Goal: Task Accomplishment & Management: Use online tool/utility

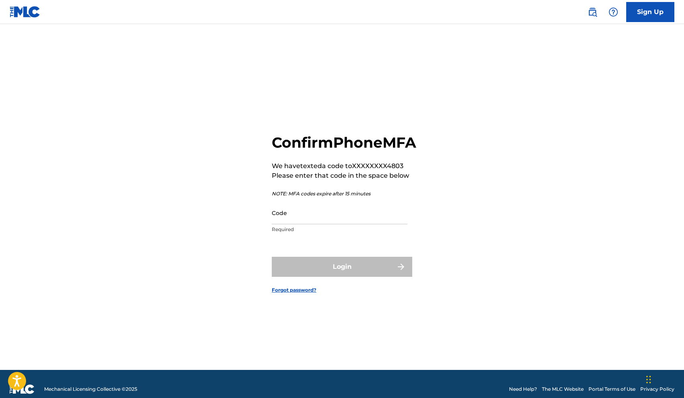
click at [350, 224] on input "Code" at bounding box center [340, 212] width 136 height 23
paste input "743927"
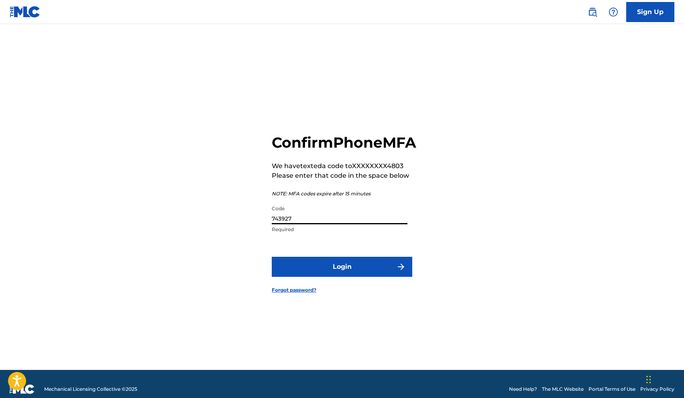
type input "743927"
click at [232, 190] on div "Confirm Phone MFA We have texted a code to XXXXXXXX4803 Please enter that code …" at bounding box center [342, 207] width 562 height 326
click at [313, 274] on button "Login" at bounding box center [342, 267] width 140 height 20
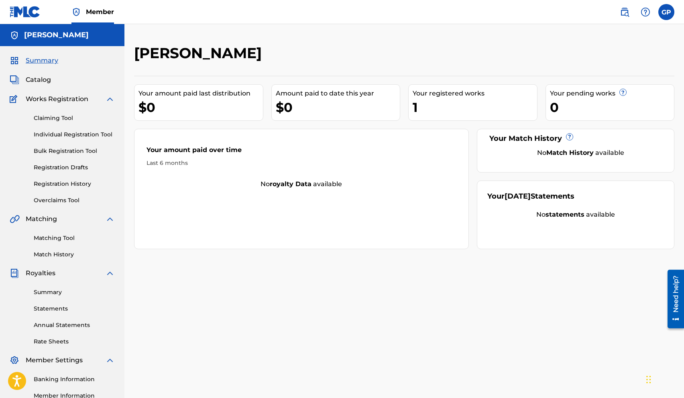
click at [417, 108] on div "1" at bounding box center [474, 107] width 124 height 18
click at [43, 75] on span "Catalog" at bounding box center [38, 80] width 25 height 10
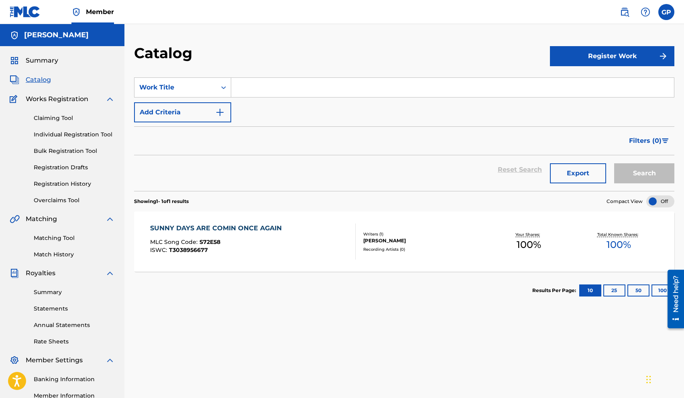
click at [229, 226] on div "SUNNY DAYS ARE COMIN ONCE AGAIN" at bounding box center [218, 228] width 136 height 10
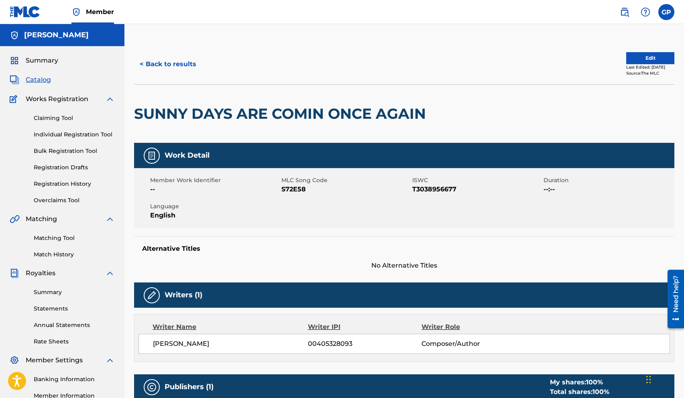
click at [59, 240] on link "Matching Tool" at bounding box center [74, 238] width 81 height 8
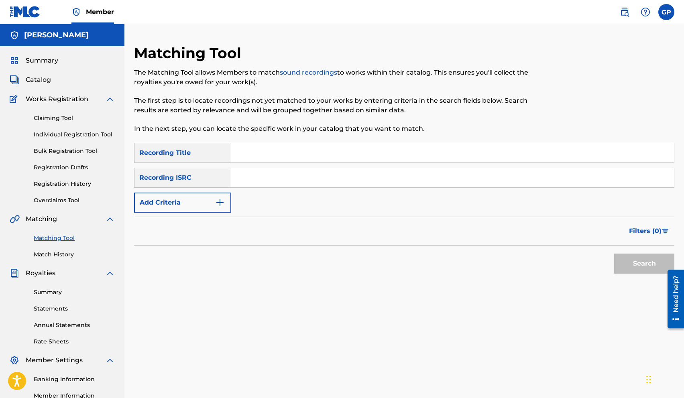
click at [265, 152] on input "Search Form" at bounding box center [452, 152] width 443 height 19
type input "Sunny Days (Are Comin' Once Again)"
click at [640, 257] on button "Search" at bounding box center [644, 264] width 60 height 20
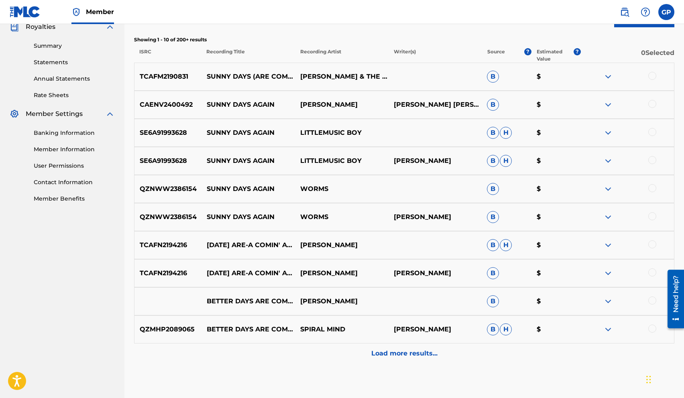
scroll to position [291, 0]
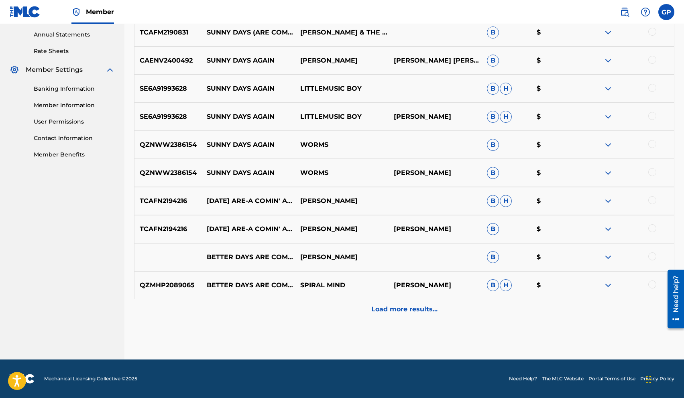
click at [396, 308] on p "Load more results..." at bounding box center [404, 310] width 66 height 10
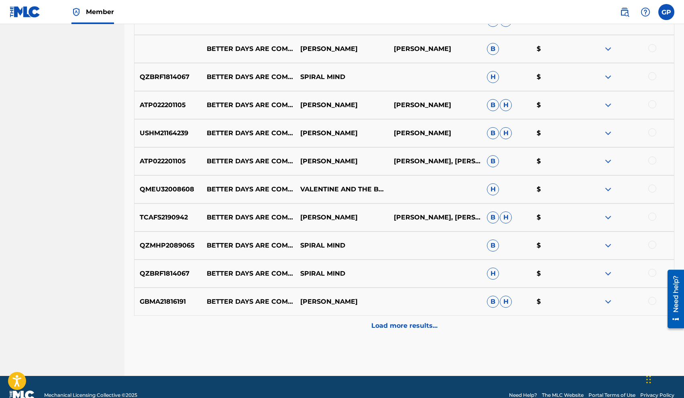
scroll to position [555, 0]
click at [400, 324] on p "Load more results..." at bounding box center [404, 326] width 66 height 10
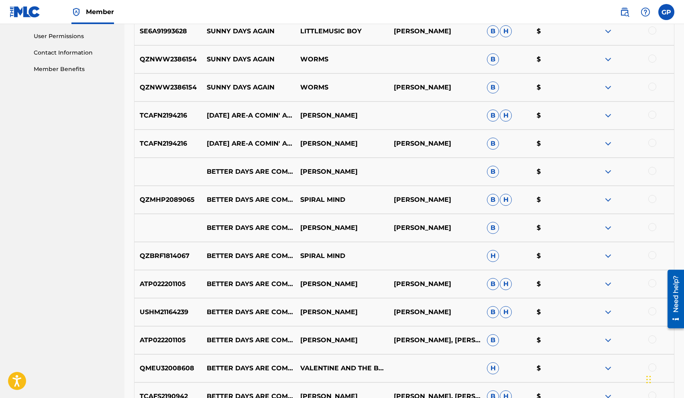
scroll to position [0, 0]
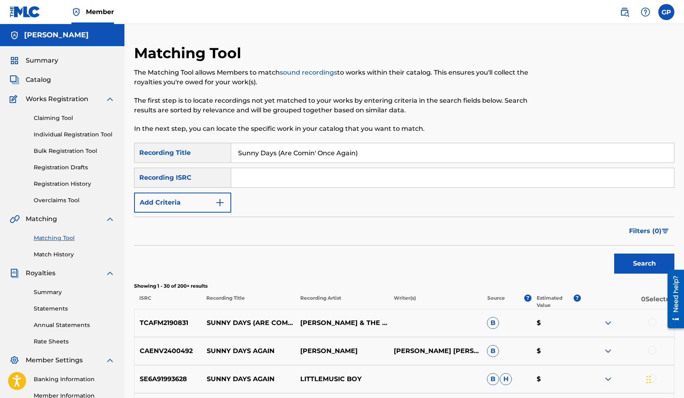
click at [212, 203] on button "Add Criteria" at bounding box center [182, 203] width 97 height 20
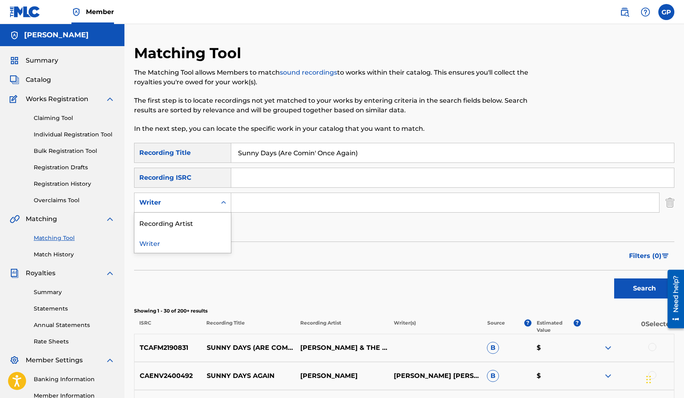
click at [222, 202] on icon "Search Form" at bounding box center [223, 202] width 5 height 3
click at [197, 225] on div "Recording Artist" at bounding box center [182, 223] width 96 height 20
click at [263, 202] on input "Search Form" at bounding box center [445, 202] width 428 height 19
type input "m"
type input "[PERSON_NAME]"
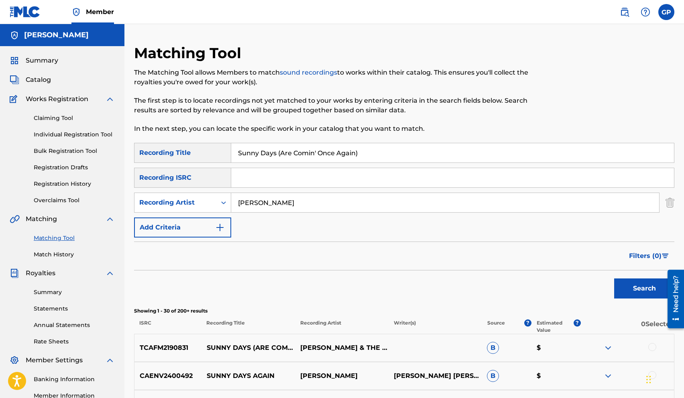
click at [643, 287] on button "Search" at bounding box center [644, 288] width 60 height 20
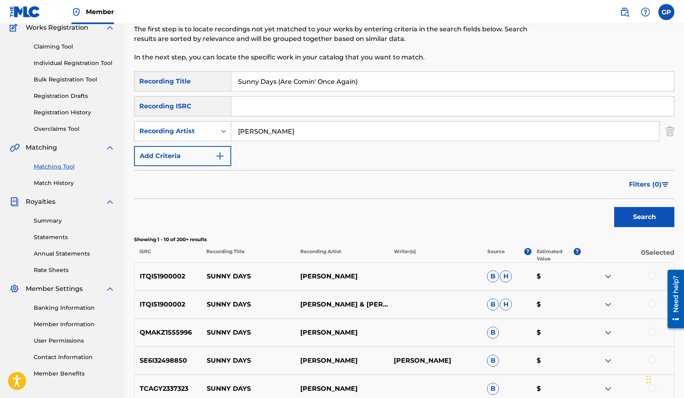
scroll to position [59, 0]
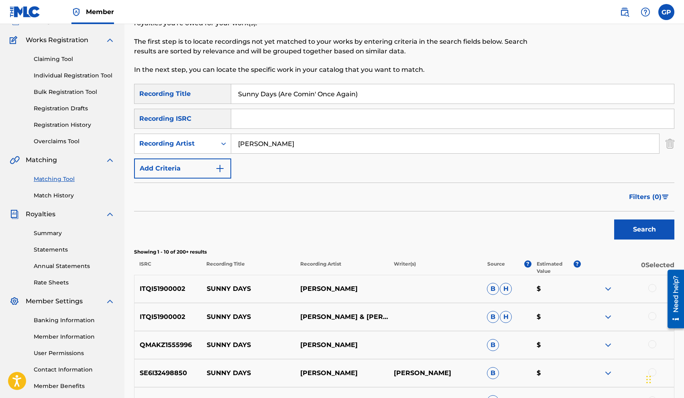
click at [317, 95] on input "Sunny Days (Are Comin' Once Again)" at bounding box center [452, 93] width 443 height 19
type input "Sunny Days (Are Comin Once Again)"
click at [634, 225] on button "Search" at bounding box center [644, 229] width 60 height 20
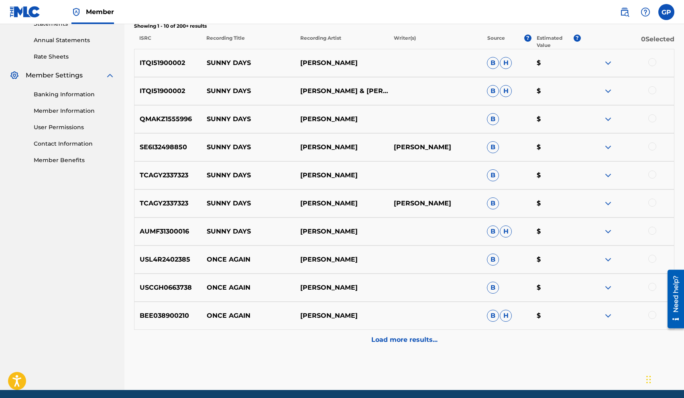
scroll to position [288, 0]
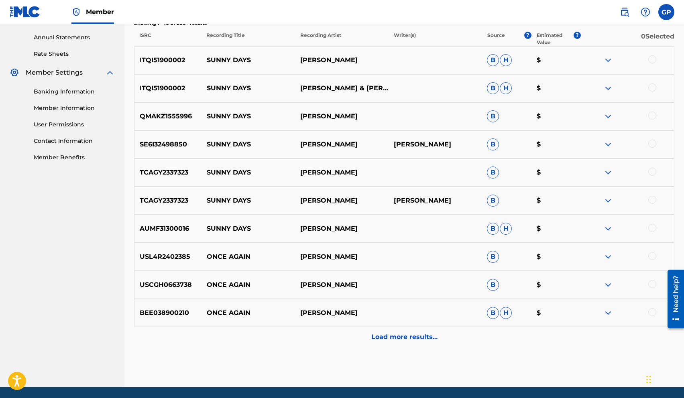
click at [404, 336] on p "Load more results..." at bounding box center [404, 337] width 66 height 10
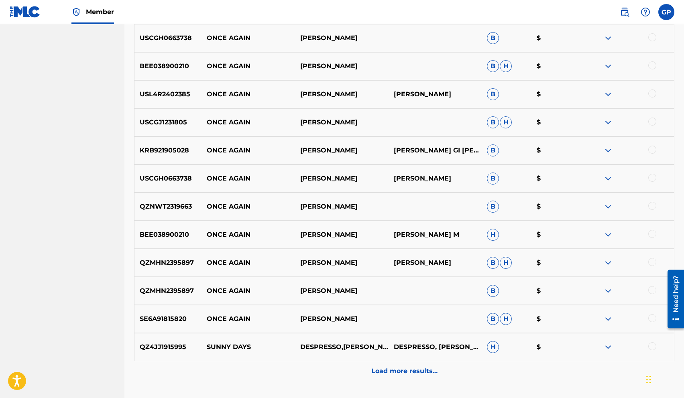
scroll to position [549, 0]
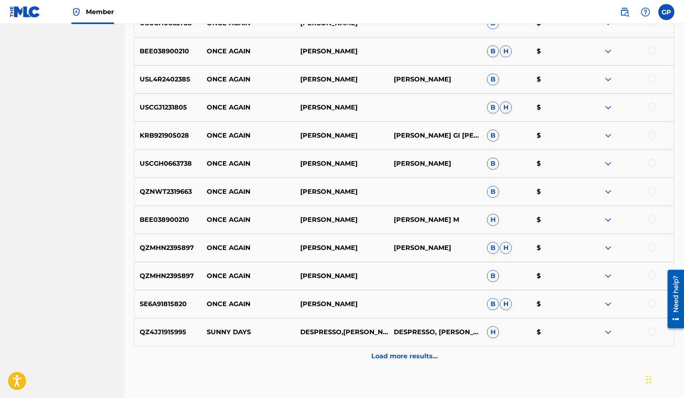
click at [409, 356] on p "Load more results..." at bounding box center [404, 356] width 66 height 10
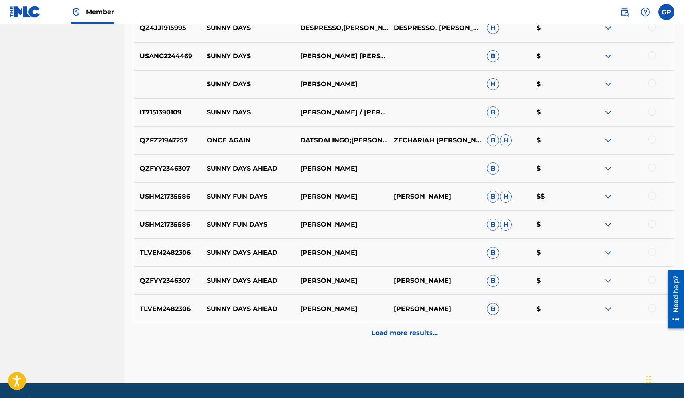
scroll to position [855, 0]
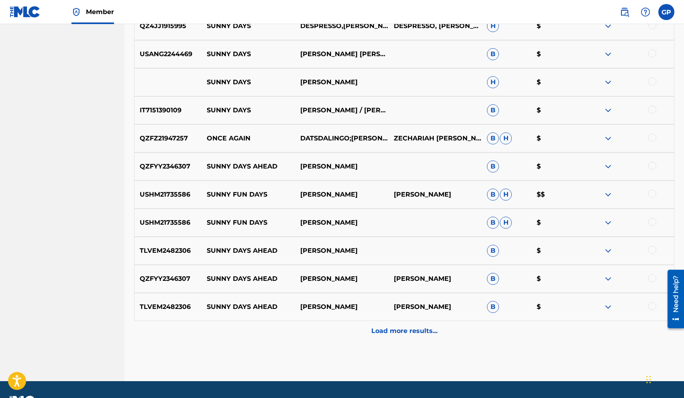
click at [408, 330] on p "Load more results..." at bounding box center [404, 331] width 66 height 10
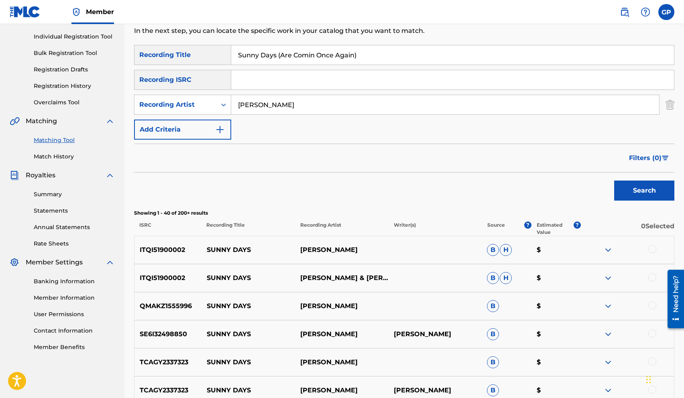
scroll to position [0, 0]
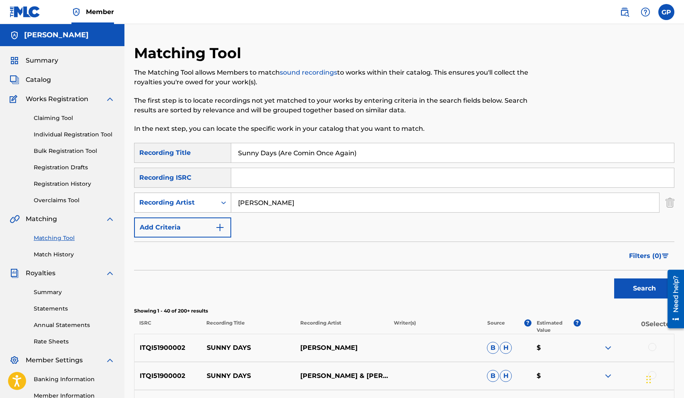
click at [220, 203] on icon "Search Form" at bounding box center [223, 203] width 8 height 8
click at [288, 203] on input "[PERSON_NAME]" at bounding box center [445, 202] width 428 height 19
type input ""[PERSON_NAME]""
click at [627, 288] on button "Search" at bounding box center [644, 288] width 60 height 20
drag, startPoint x: 276, startPoint y: 154, endPoint x: 402, endPoint y: 154, distance: 125.6
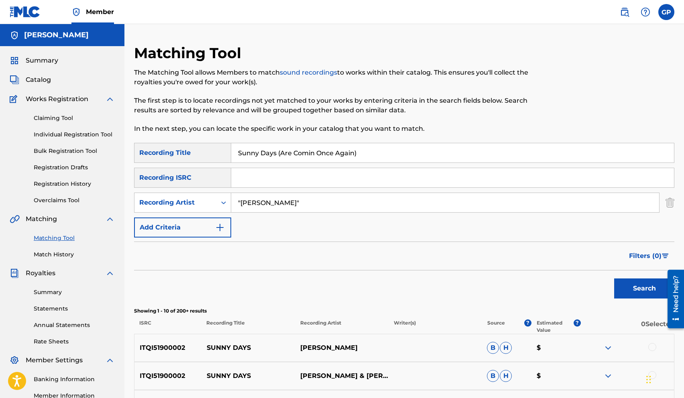
click at [402, 154] on input "Sunny Days (Are Comin Once Again)" at bounding box center [452, 152] width 443 height 19
click at [639, 285] on button "Search" at bounding box center [644, 288] width 60 height 20
click at [297, 150] on input "Sunny Days" at bounding box center [452, 152] width 443 height 19
click at [301, 154] on input "Sunny Days Are COmin Once Again" at bounding box center [452, 152] width 443 height 19
type input "Sunny Days Are Comin Once Again"
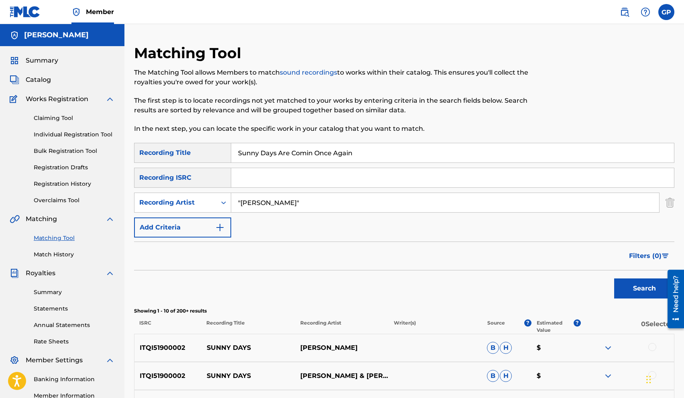
click at [636, 287] on button "Search" at bounding box center [644, 288] width 60 height 20
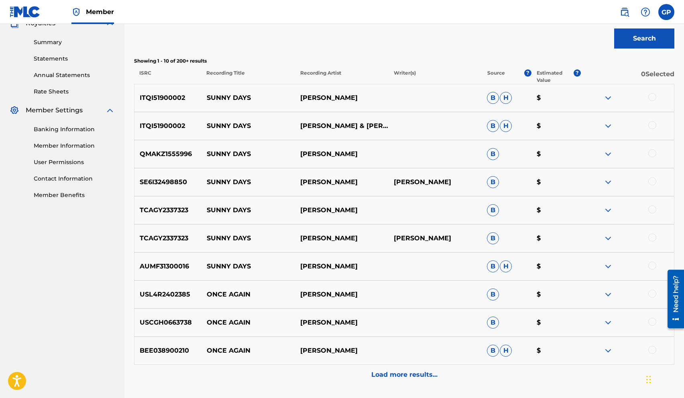
scroll to position [259, 0]
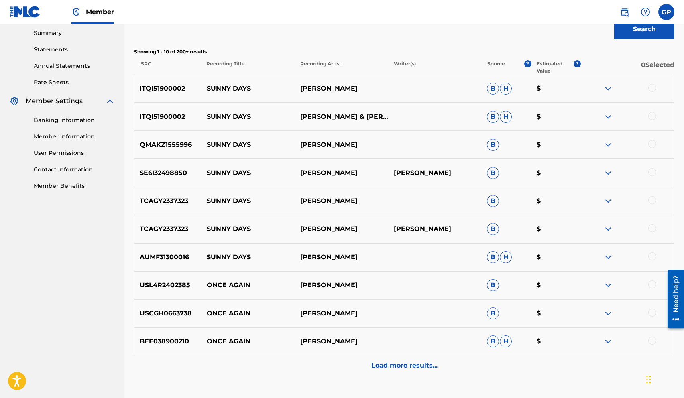
click at [325, 65] on p "Recording Artist" at bounding box center [341, 67] width 93 height 14
click at [411, 364] on p "Load more results..." at bounding box center [404, 366] width 66 height 10
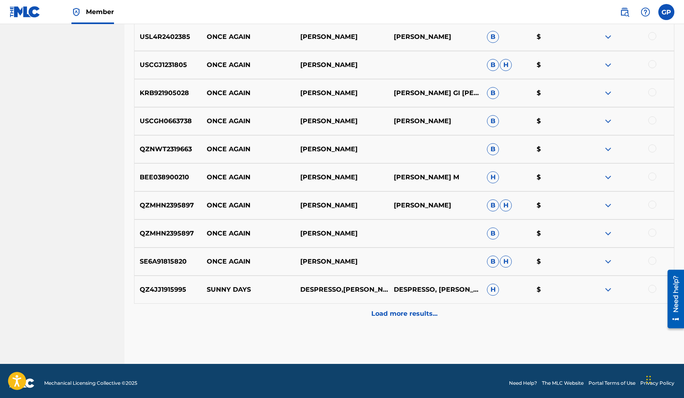
click at [410, 313] on p "Load more results..." at bounding box center [404, 314] width 66 height 10
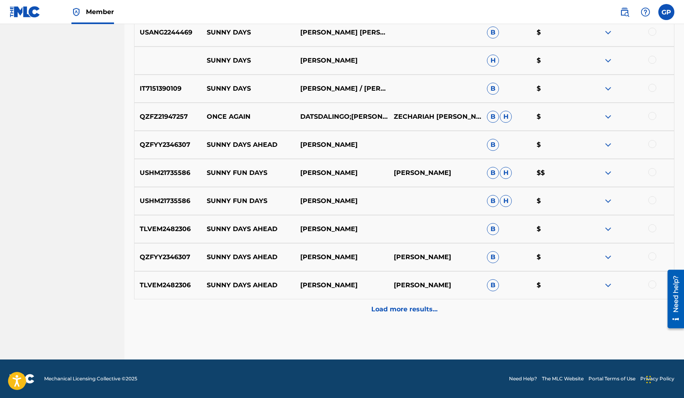
click at [408, 309] on p "Load more results..." at bounding box center [404, 310] width 66 height 10
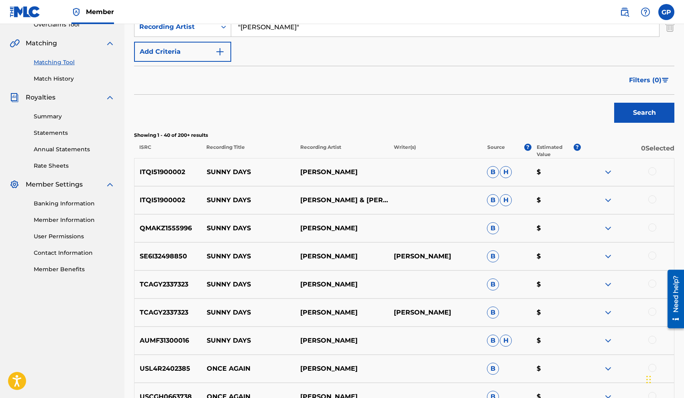
scroll to position [0, 0]
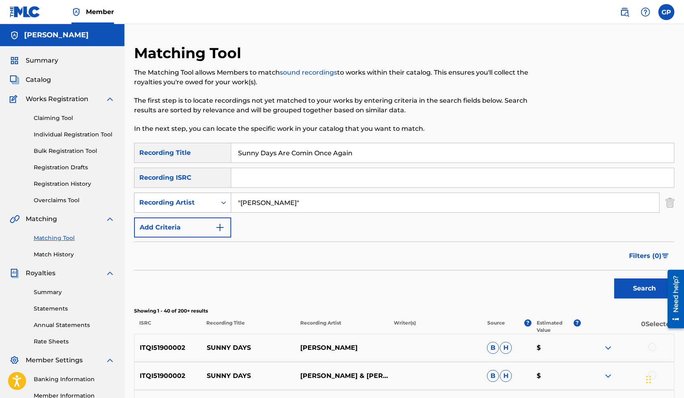
drag, startPoint x: 321, startPoint y: 204, endPoint x: 189, endPoint y: 196, distance: 132.2
click at [191, 198] on div "SearchWithCriteriad65cf588-3ace-4060-9ae7-c02f9193bbb9 Recording Artist "[PERSO…" at bounding box center [404, 203] width 540 height 20
type input "[GEOGRAPHIC_DATA]"
click at [630, 289] on button "Search" at bounding box center [644, 288] width 60 height 20
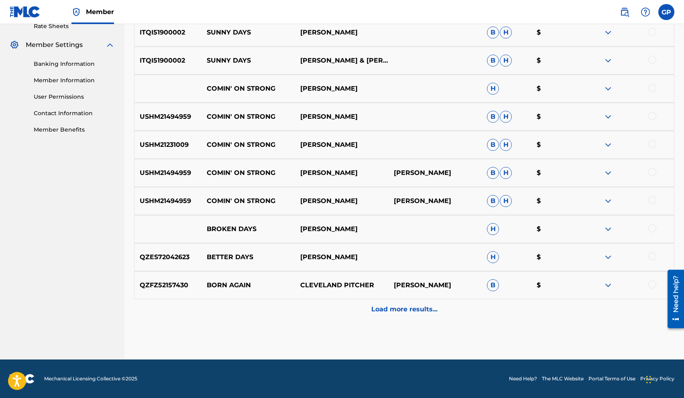
click at [405, 309] on p "Load more results..." at bounding box center [404, 310] width 66 height 10
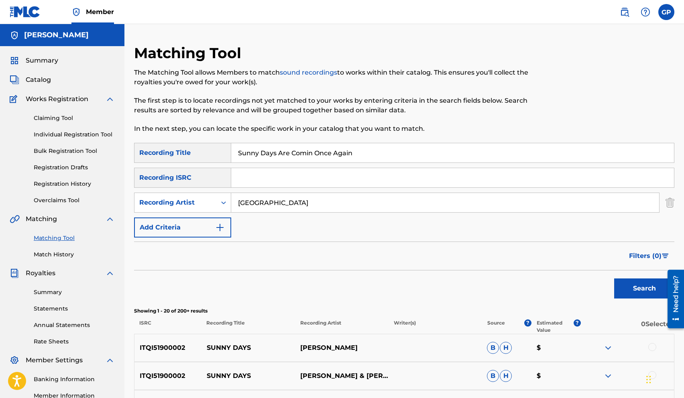
click at [184, 175] on div "Recording ISRC" at bounding box center [182, 178] width 97 height 20
copy div "ISRC"
click at [262, 202] on input "[GEOGRAPHIC_DATA]" at bounding box center [445, 202] width 428 height 19
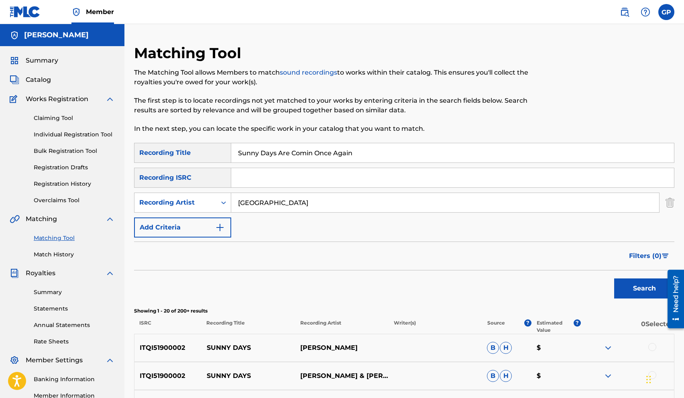
click at [669, 204] on img "Search Form" at bounding box center [669, 203] width 9 height 20
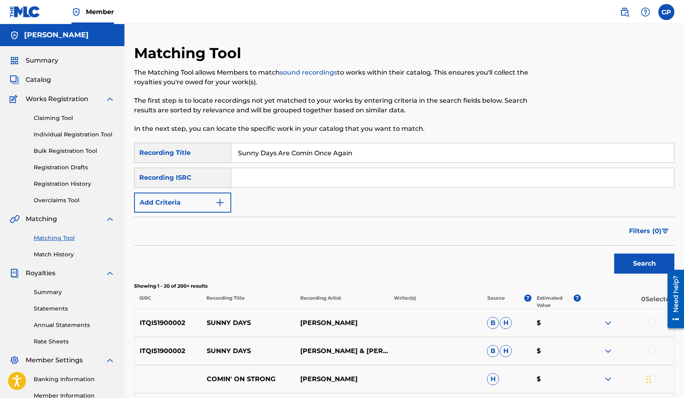
click at [330, 181] on input "Search Form" at bounding box center [452, 177] width 443 height 19
paste input "USCO92380906"
type input "USCO92380906"
click at [634, 262] on button "Search" at bounding box center [644, 264] width 60 height 20
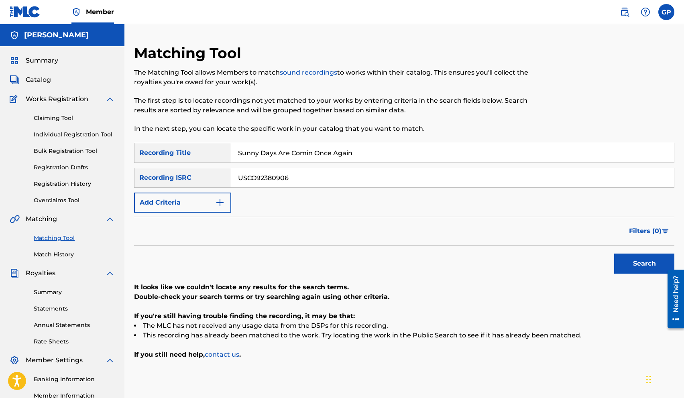
click at [280, 153] on input "Sunny Days Are Comin Once Again" at bounding box center [452, 152] width 443 height 19
click at [314, 152] on input "Sunny Days (Are Comin Once Again)" at bounding box center [452, 152] width 443 height 19
type input "Sunny Days (Are Comin' Once Again)"
click at [640, 264] on button "Search" at bounding box center [644, 264] width 60 height 20
click at [318, 154] on input "Sunny Days (Are Comin' Once Again)" at bounding box center [452, 152] width 443 height 19
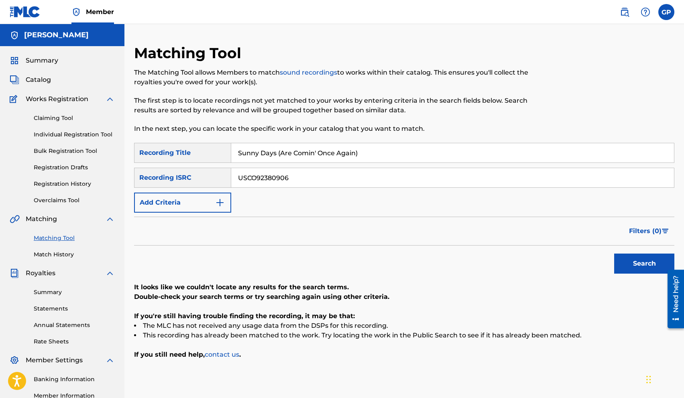
click at [318, 154] on input "Sunny Days (Are Comin' Once Again)" at bounding box center [452, 152] width 443 height 19
click at [642, 261] on button "Search" at bounding box center [644, 264] width 60 height 20
click at [301, 173] on input "USCO92380906" at bounding box center [452, 177] width 443 height 19
